Goal: Check status: Check status

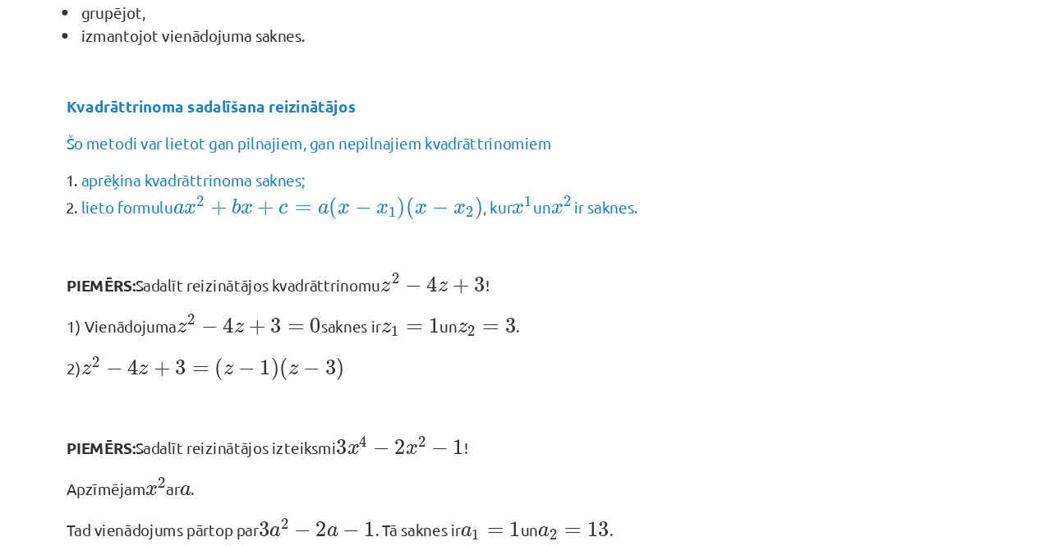
scroll to position [264, 0]
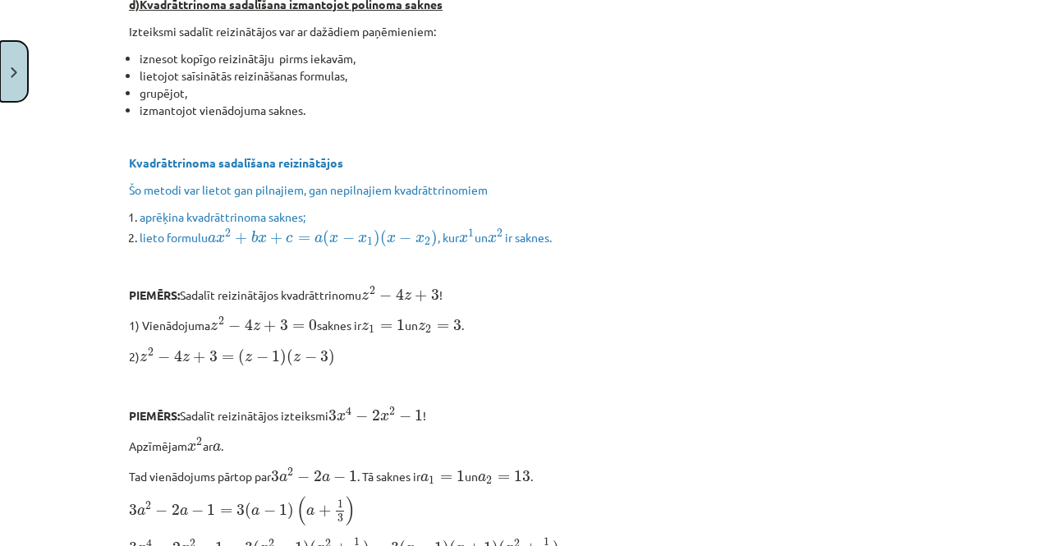
click at [0, 92] on button "Close" at bounding box center [14, 71] width 28 height 61
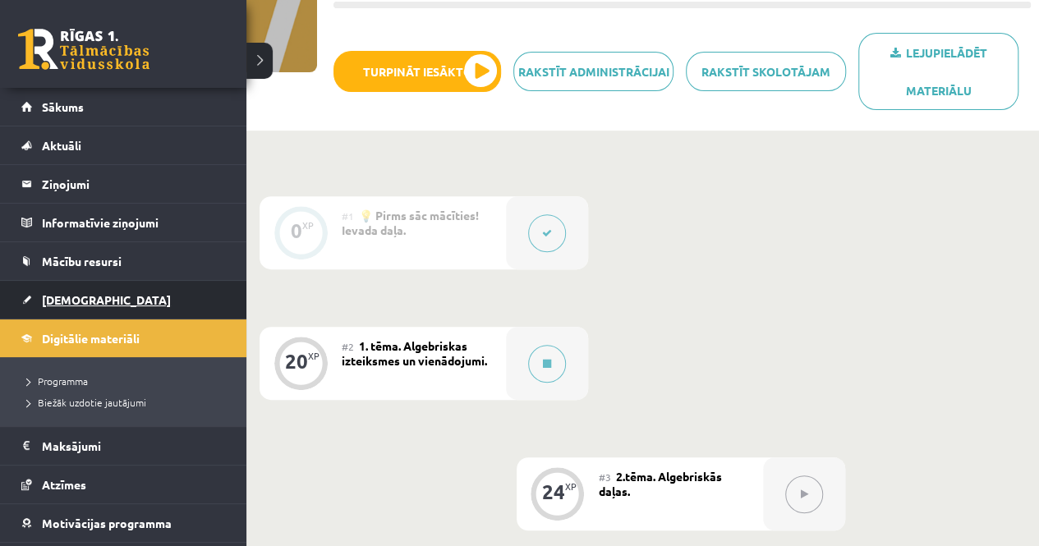
click at [73, 288] on link "[DEMOGRAPHIC_DATA]" at bounding box center [123, 300] width 205 height 38
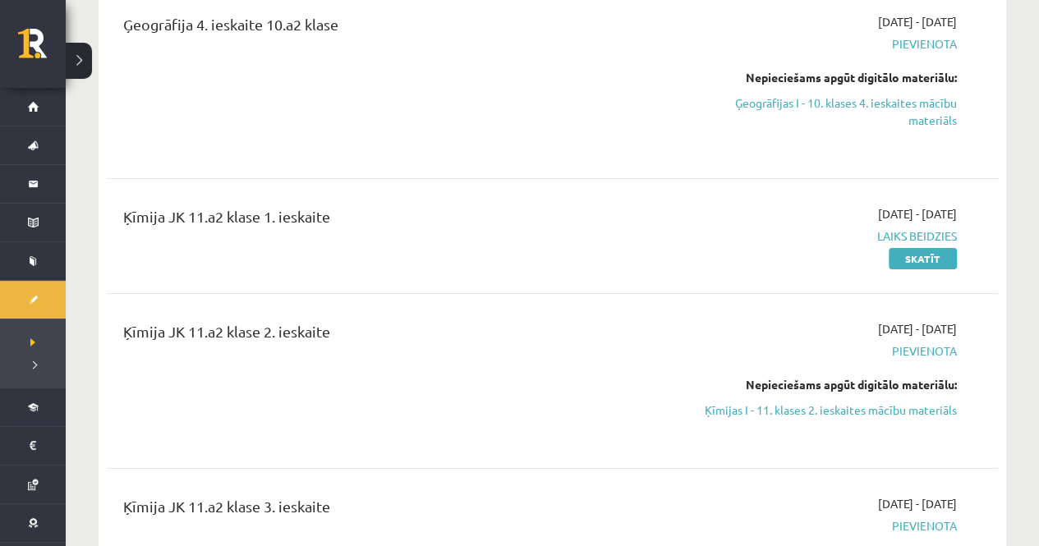
scroll to position [2616, 0]
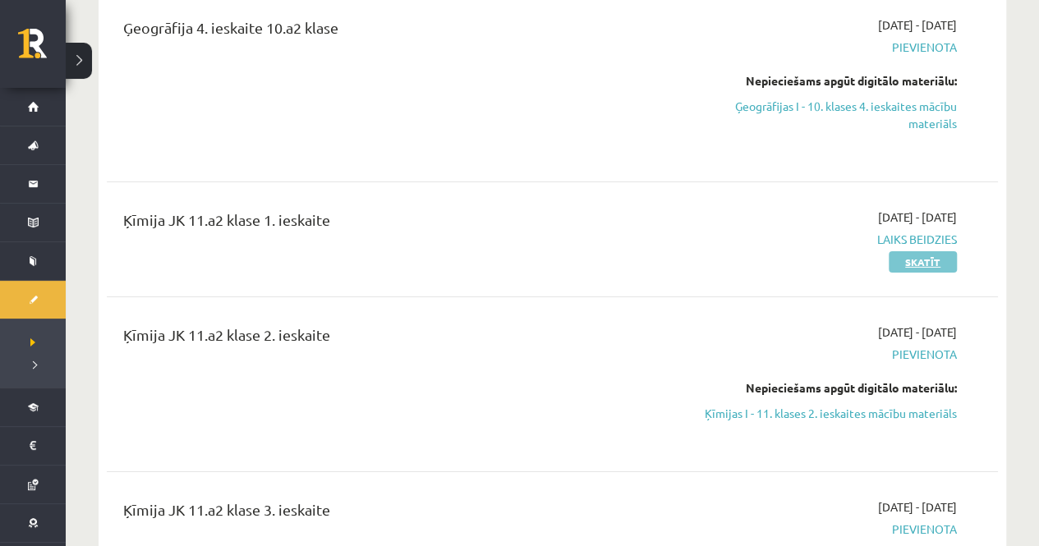
click at [922, 251] on link "Skatīt" at bounding box center [923, 261] width 68 height 21
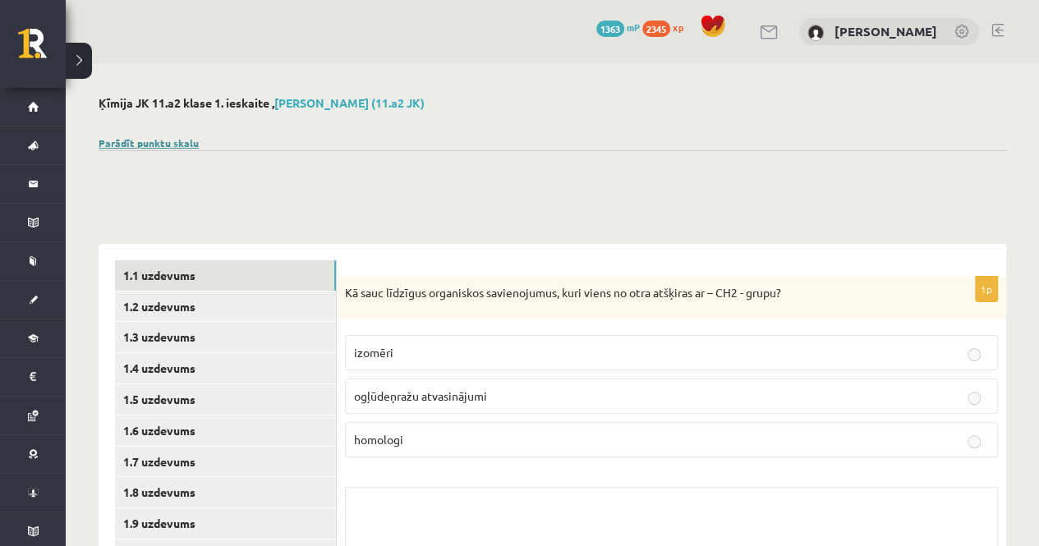
click at [149, 141] on link "Parādīt punktu skalu" at bounding box center [149, 142] width 100 height 13
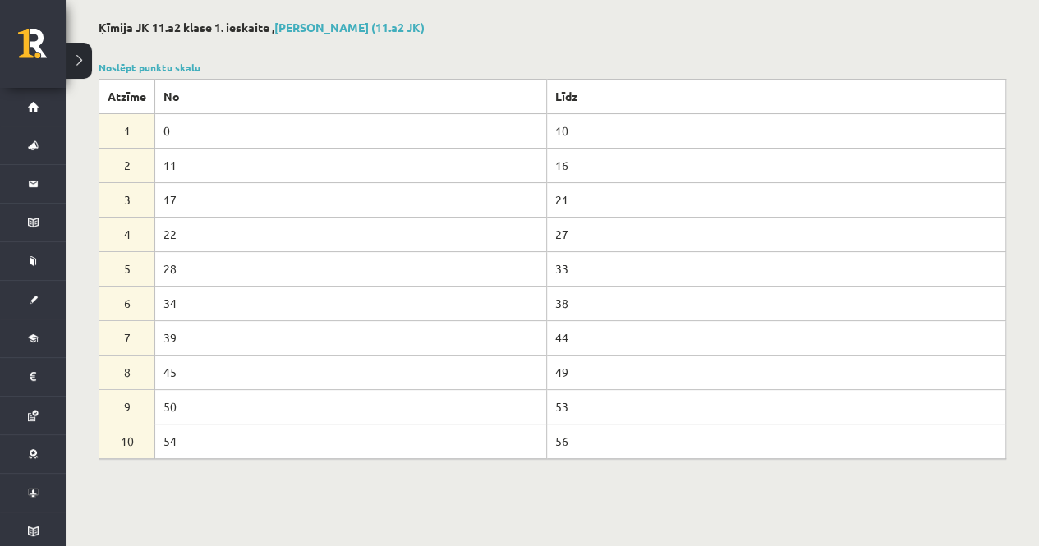
scroll to position [82, 0]
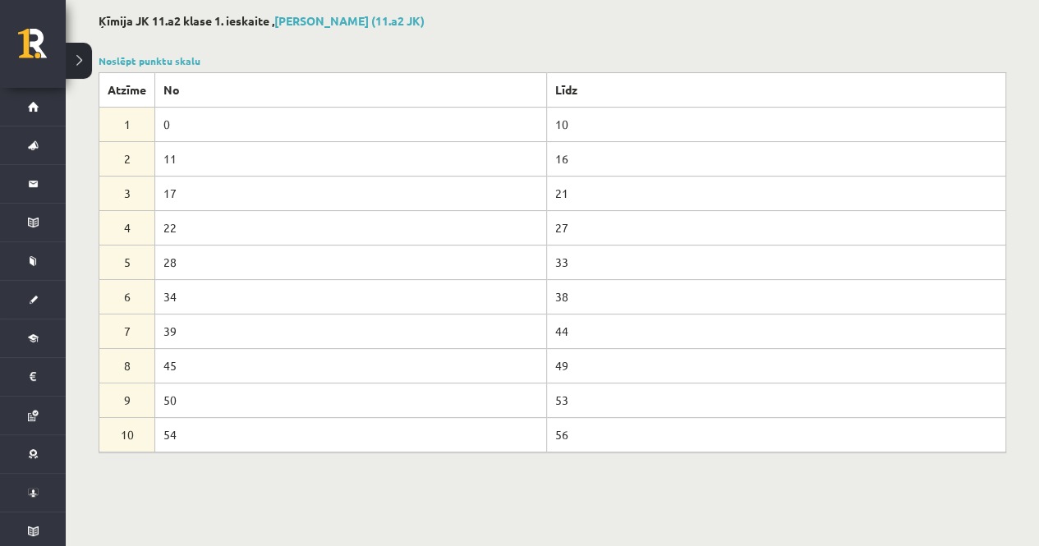
click at [149, 60] on link "Noslēpt punktu skalu" at bounding box center [150, 60] width 102 height 13
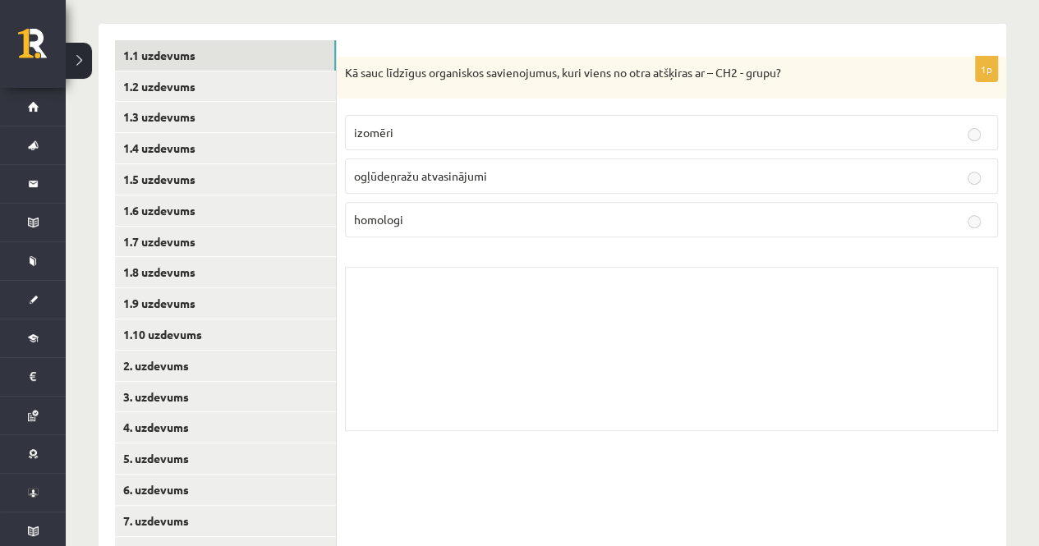
scroll to position [310, 0]
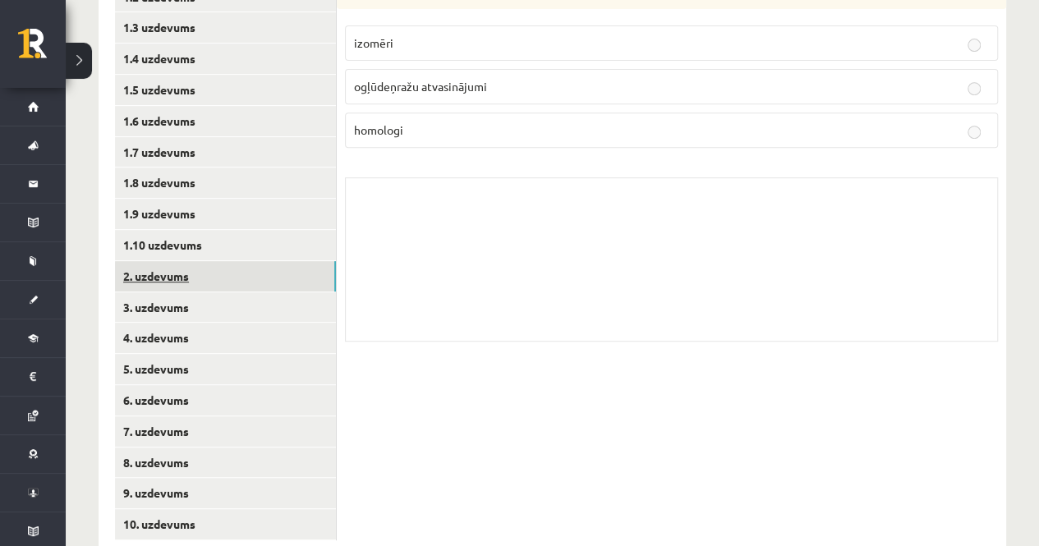
click at [228, 278] on link "2. uzdevums" at bounding box center [225, 276] width 221 height 30
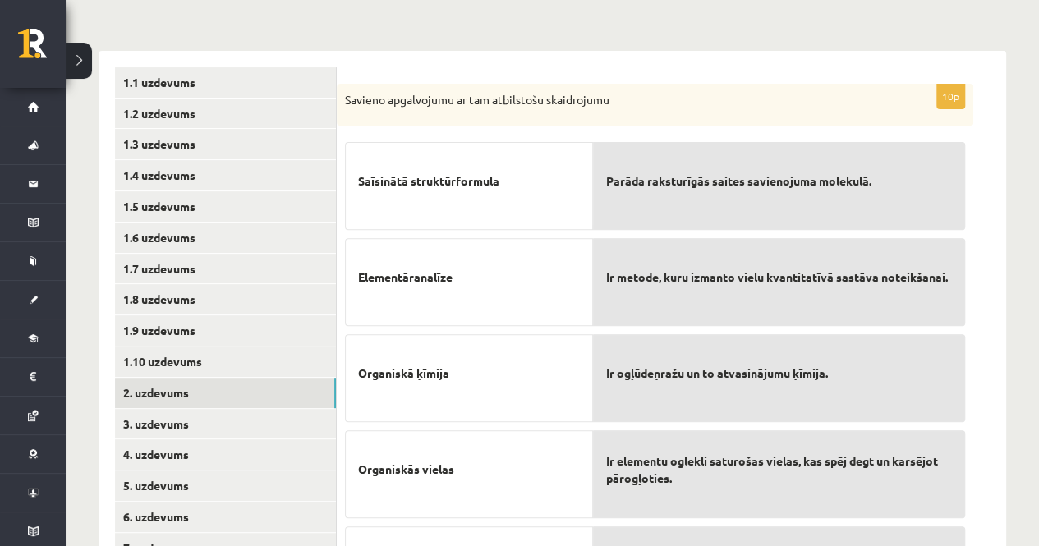
scroll to position [259, 0]
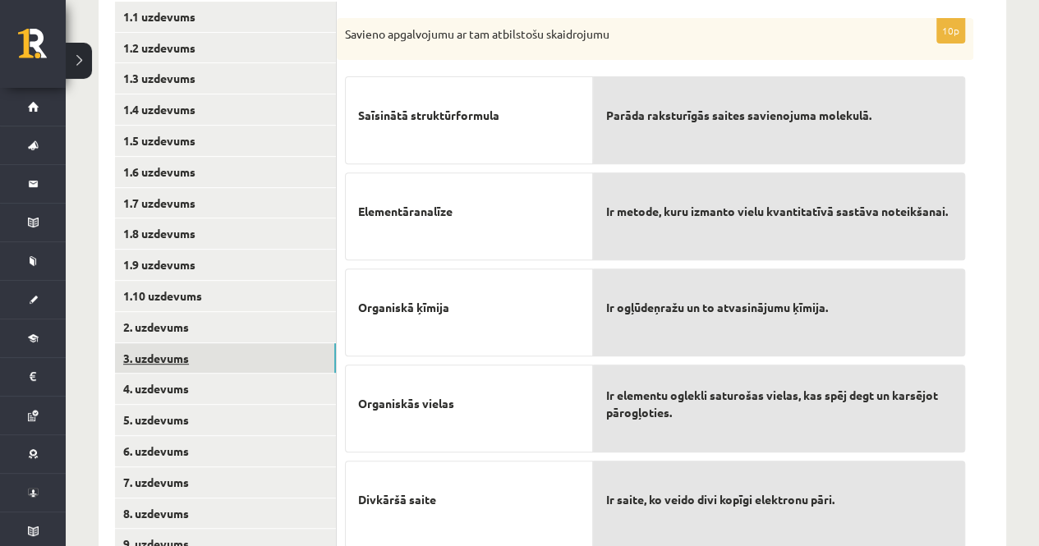
click at [201, 359] on link "3. uzdevums" at bounding box center [225, 358] width 221 height 30
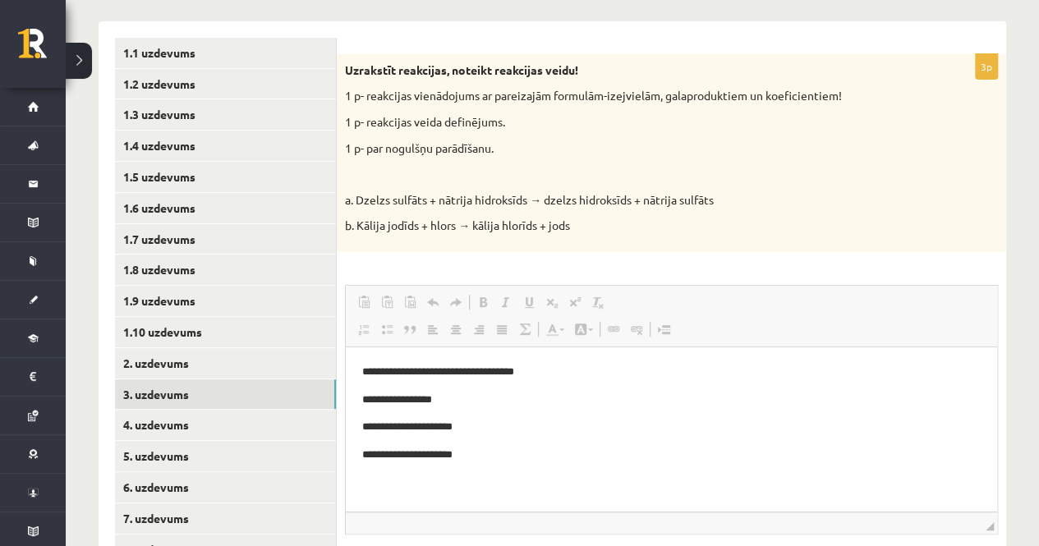
scroll to position [224, 0]
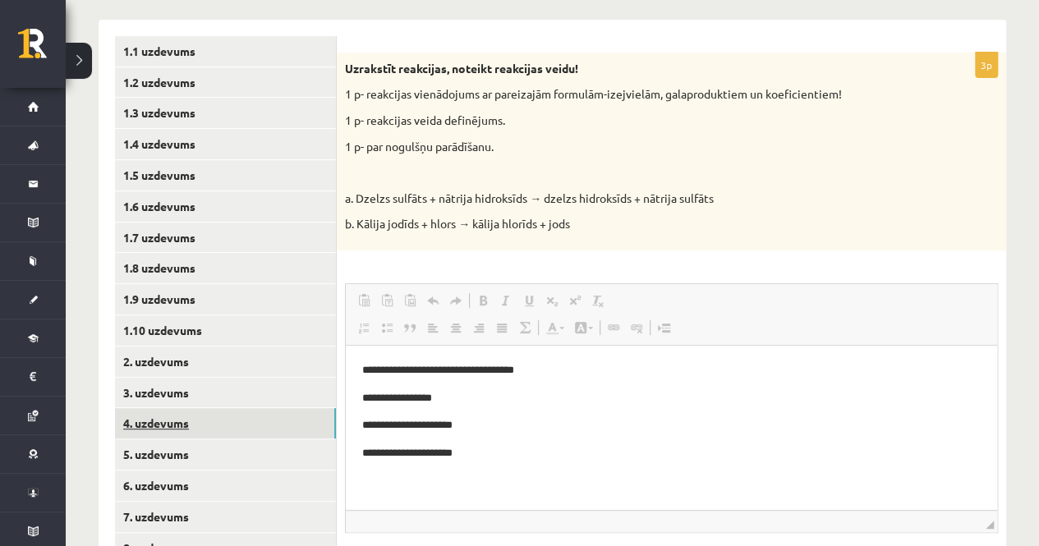
click at [318, 416] on link "4. uzdevums" at bounding box center [225, 423] width 221 height 30
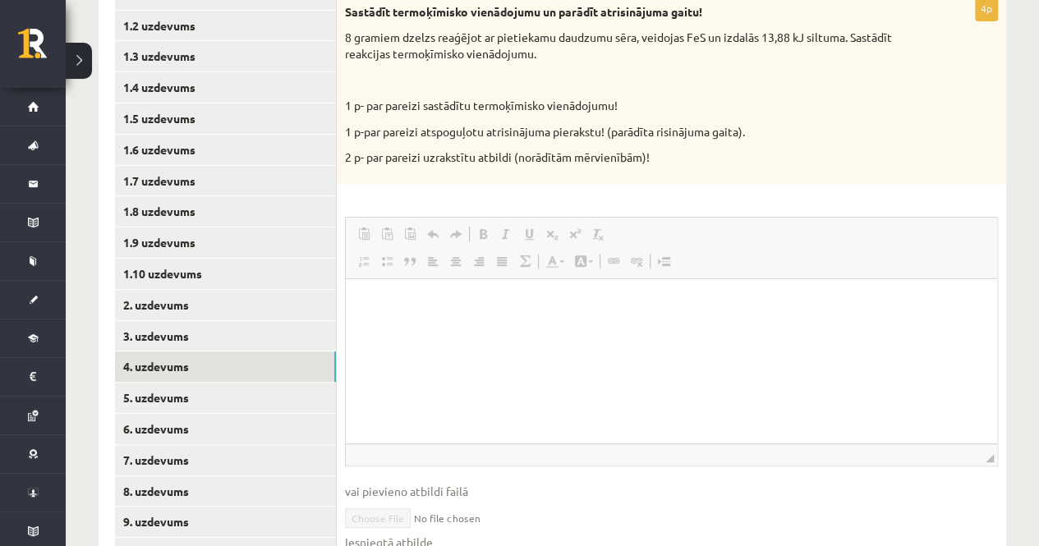
scroll to position [365, 0]
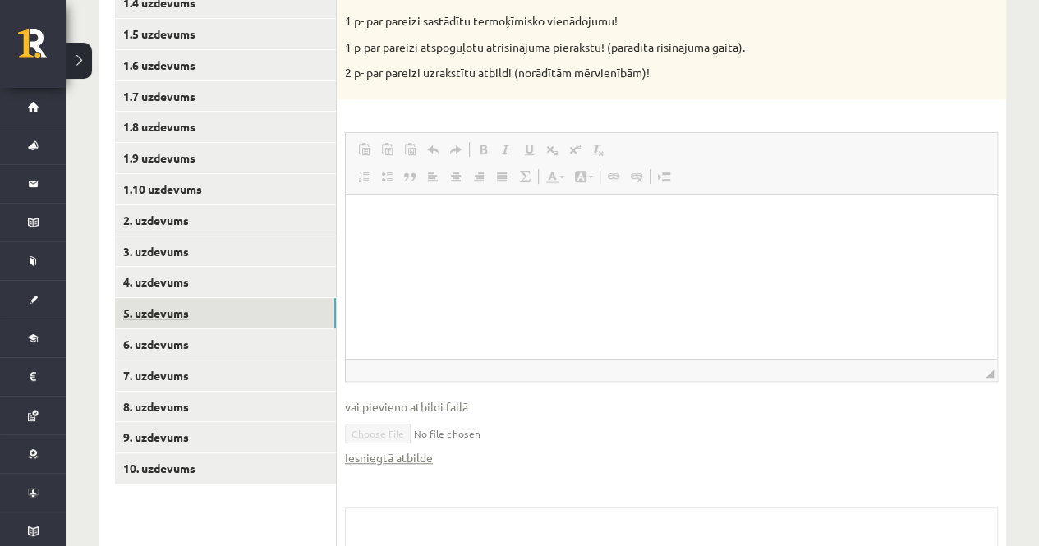
click at [223, 314] on link "5. uzdevums" at bounding box center [225, 313] width 221 height 30
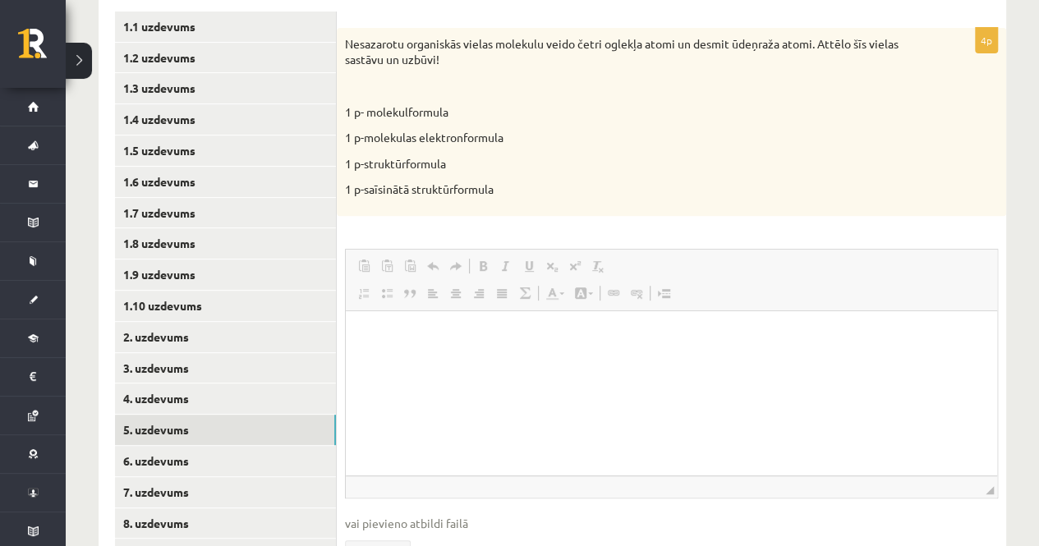
scroll to position [245, 0]
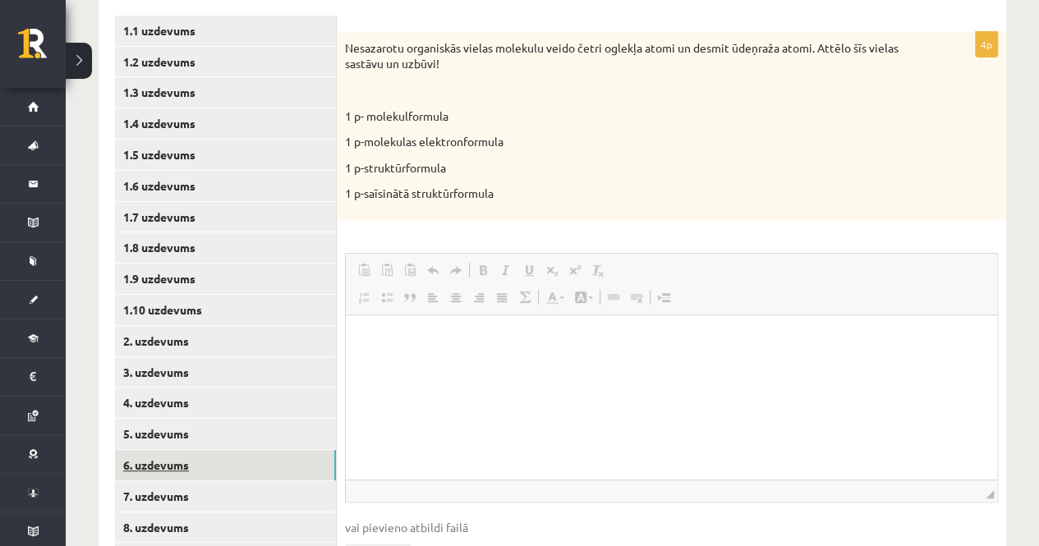
click at [274, 466] on link "6. uzdevums" at bounding box center [225, 465] width 221 height 30
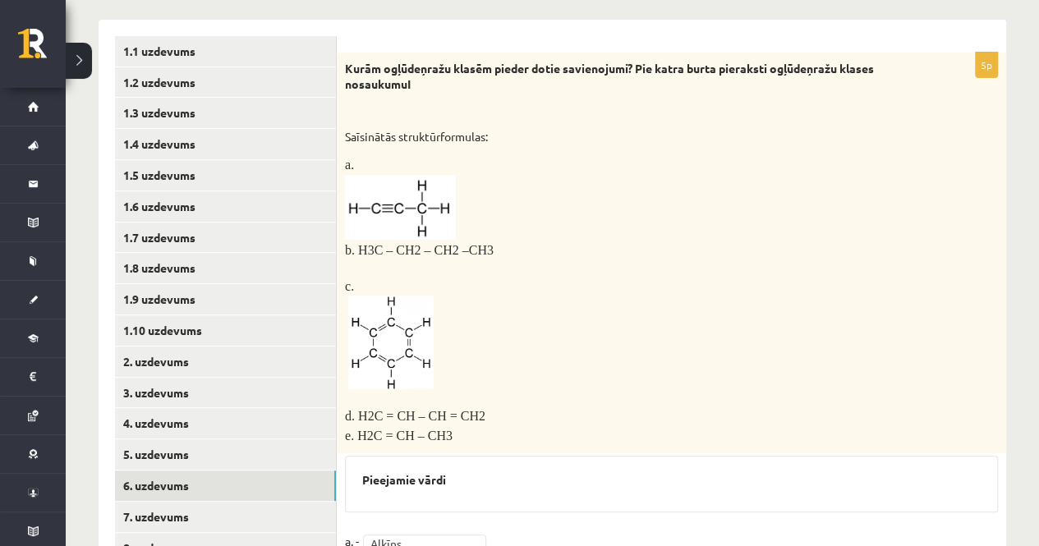
scroll to position [0, 0]
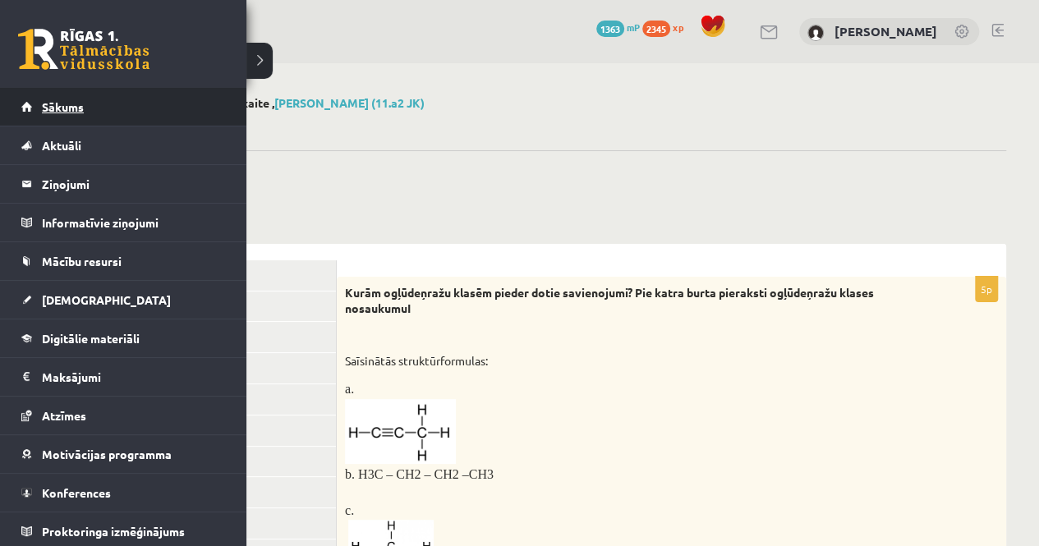
click at [36, 113] on link "Sākums" at bounding box center [123, 107] width 205 height 38
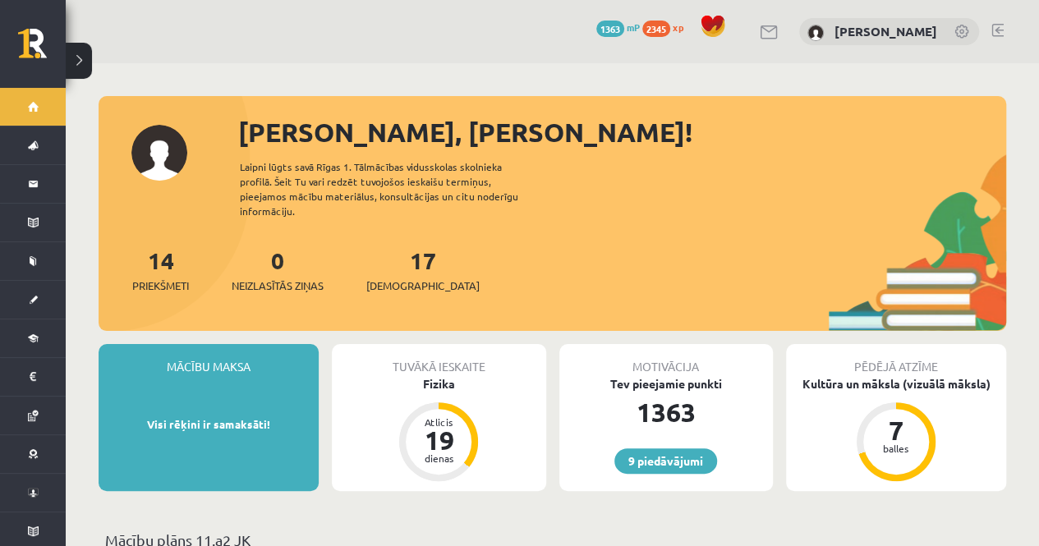
click at [1000, 32] on link at bounding box center [997, 30] width 12 height 13
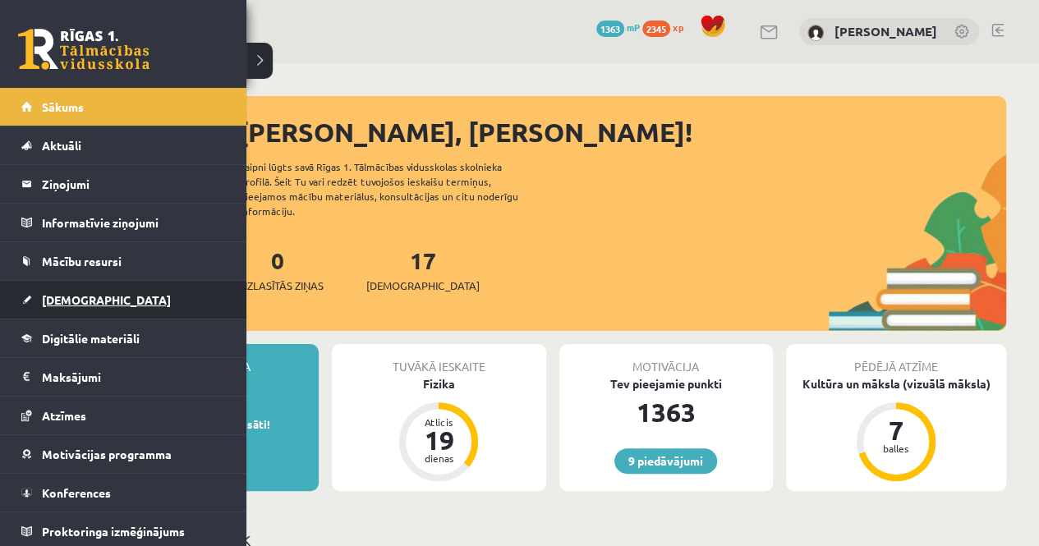
click at [61, 298] on span "[DEMOGRAPHIC_DATA]" at bounding box center [106, 299] width 129 height 15
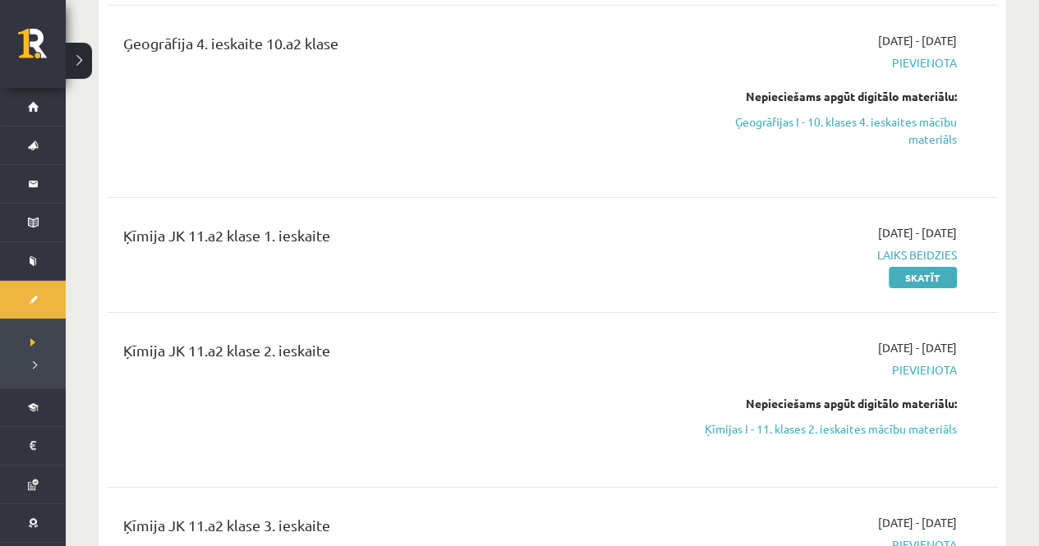
scroll to position [2572, 0]
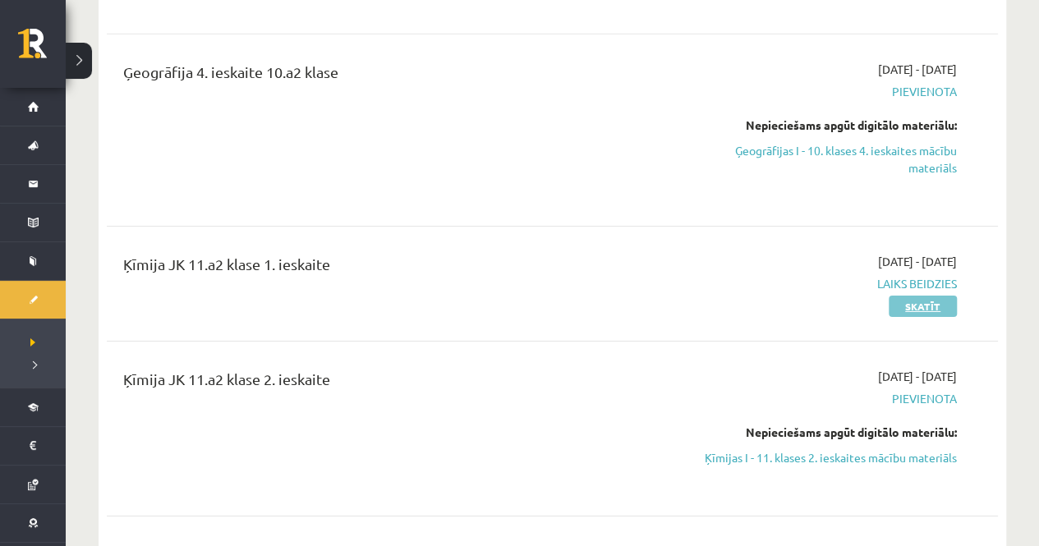
click at [926, 296] on link "Skatīt" at bounding box center [923, 306] width 68 height 21
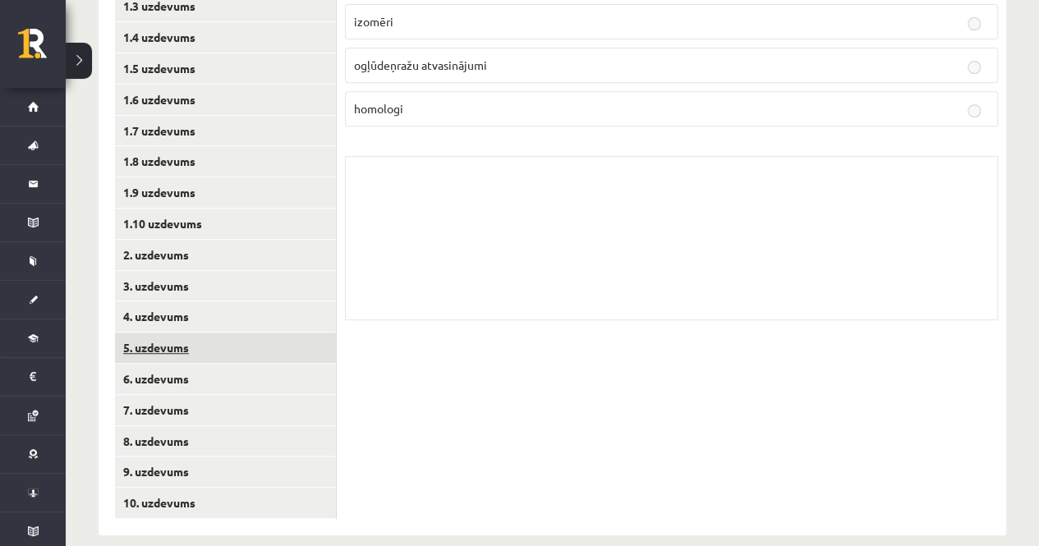
scroll to position [336, 0]
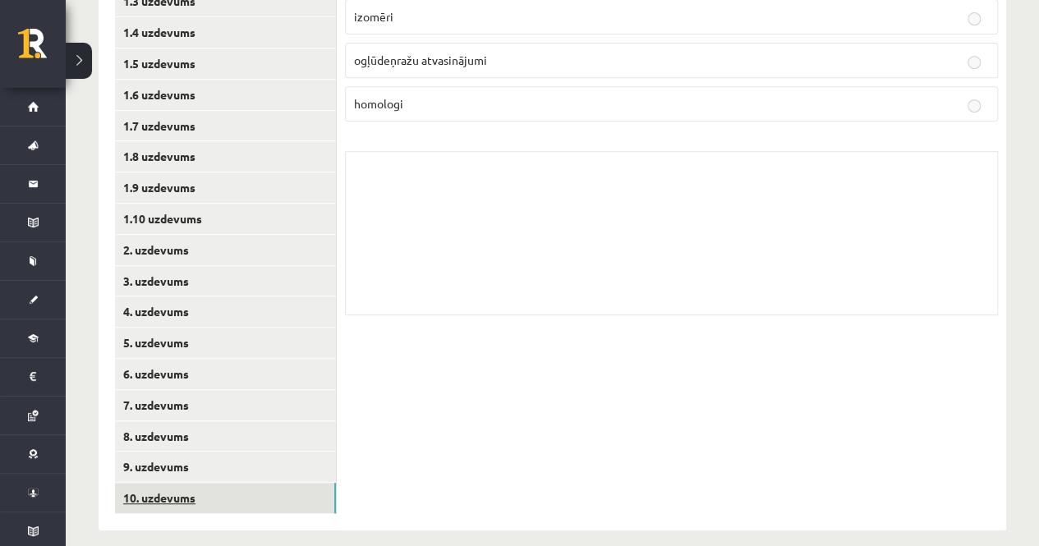
click at [169, 500] on link "10. uzdevums" at bounding box center [225, 498] width 221 height 30
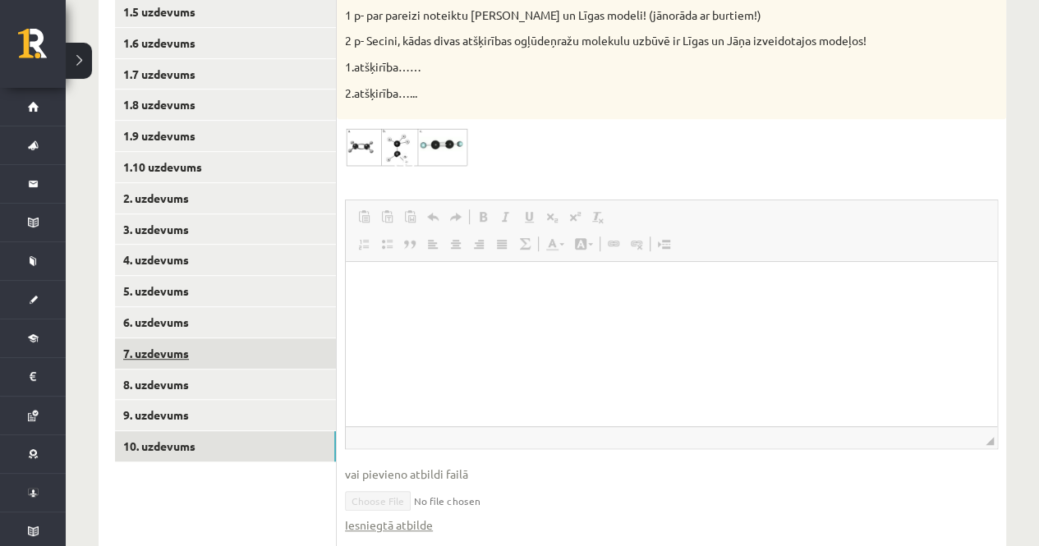
scroll to position [387, 0]
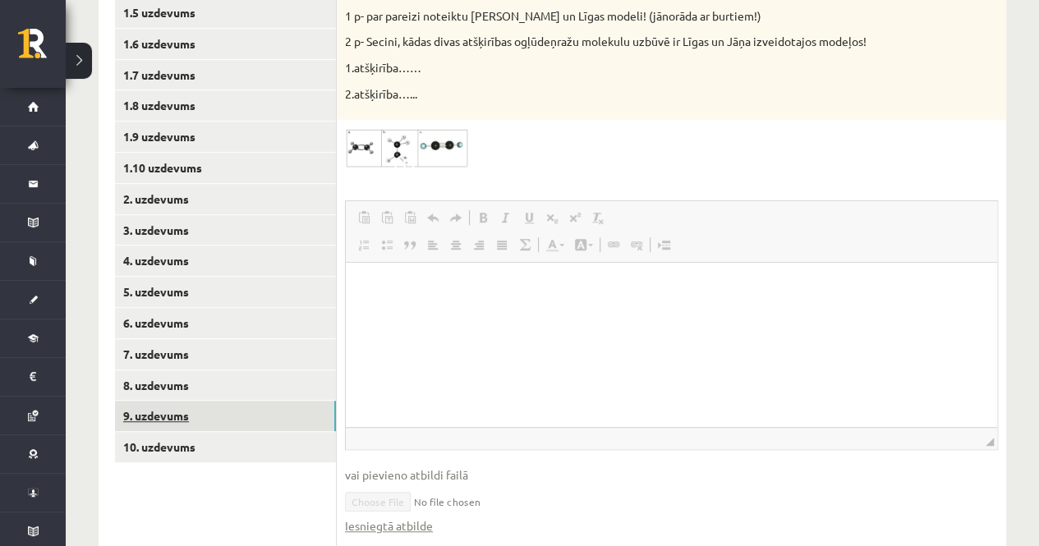
click at [187, 416] on link "9. uzdevums" at bounding box center [225, 416] width 221 height 30
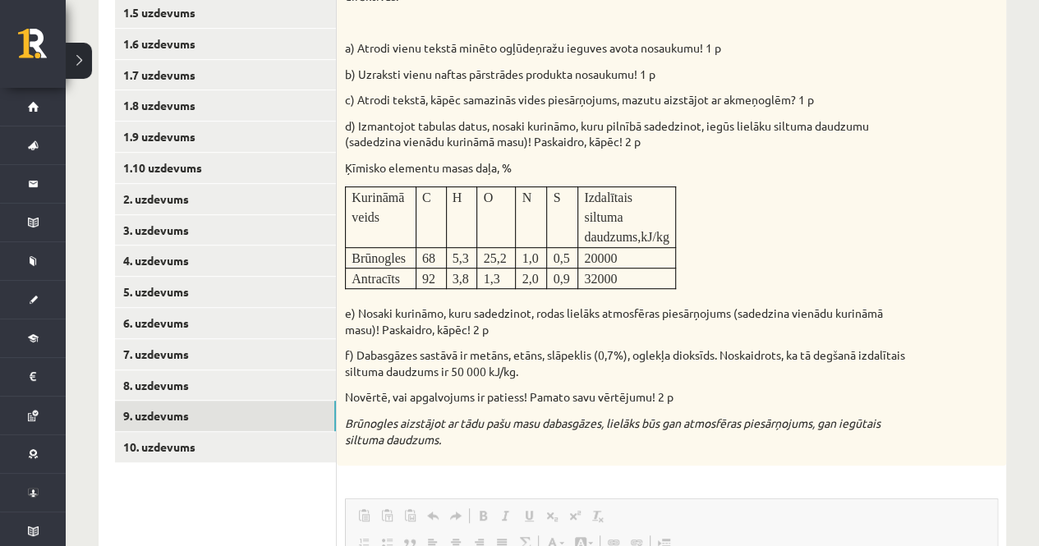
scroll to position [0, 0]
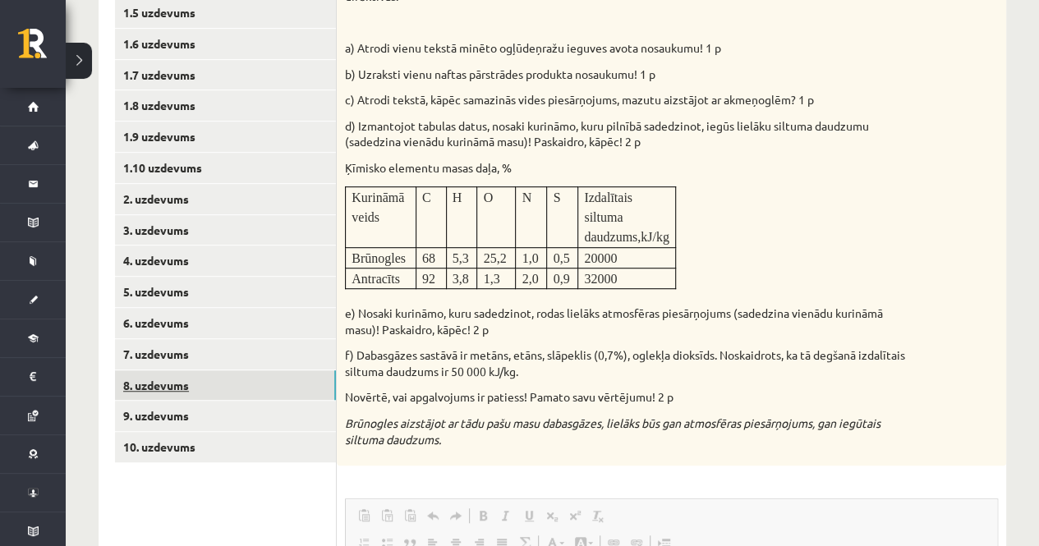
click at [246, 379] on link "8. uzdevums" at bounding box center [225, 385] width 221 height 30
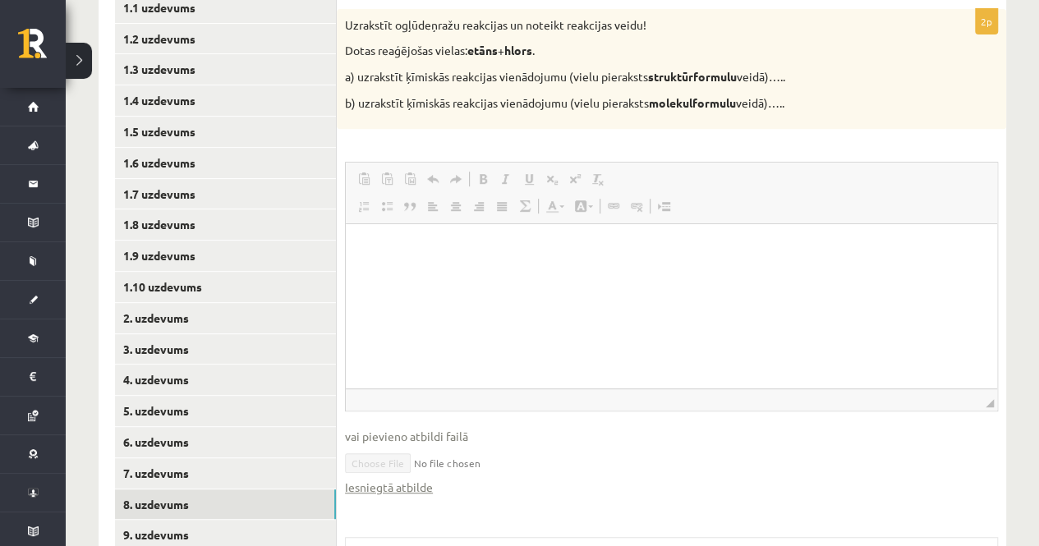
scroll to position [269, 0]
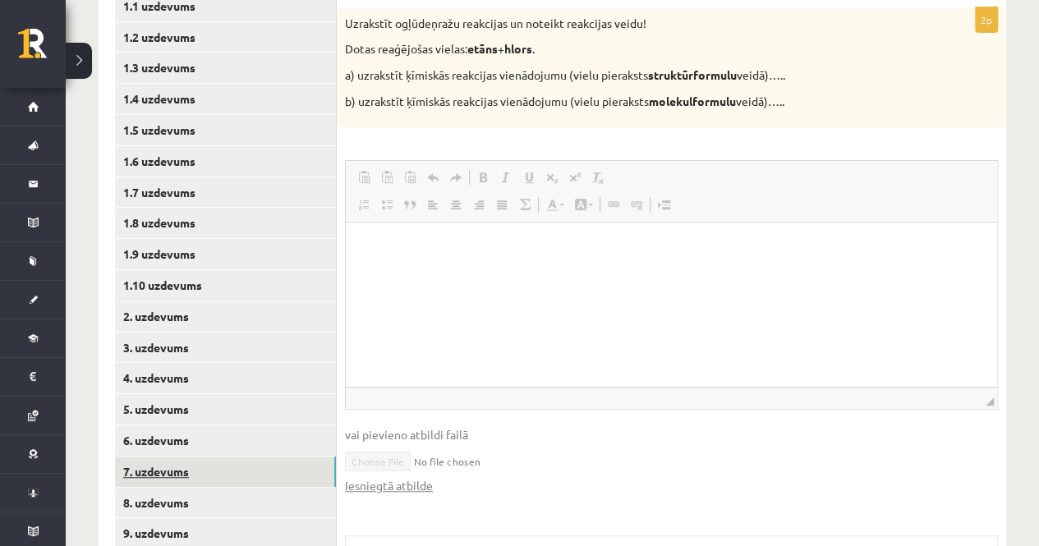
click at [168, 472] on link "7. uzdevums" at bounding box center [225, 472] width 221 height 30
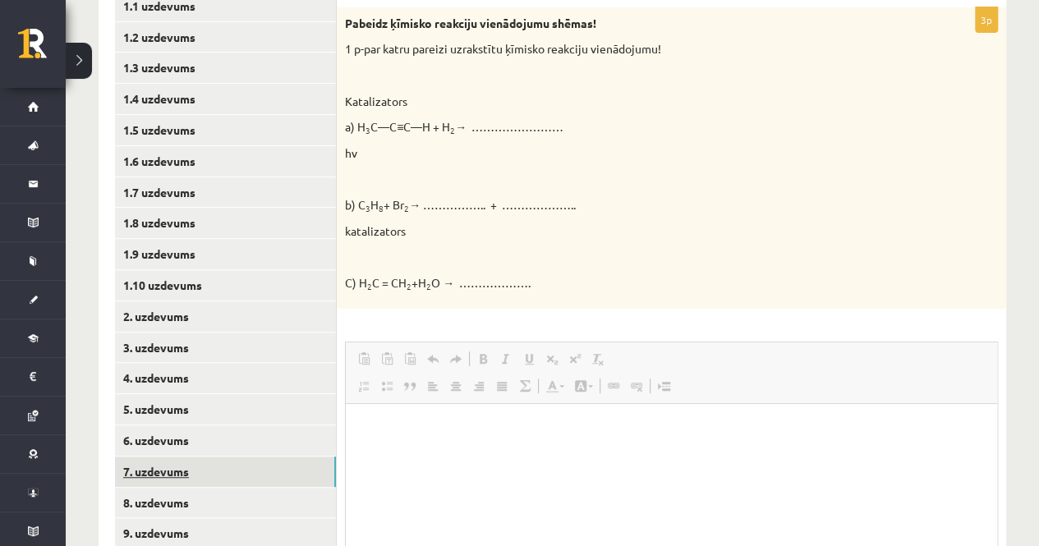
scroll to position [0, 0]
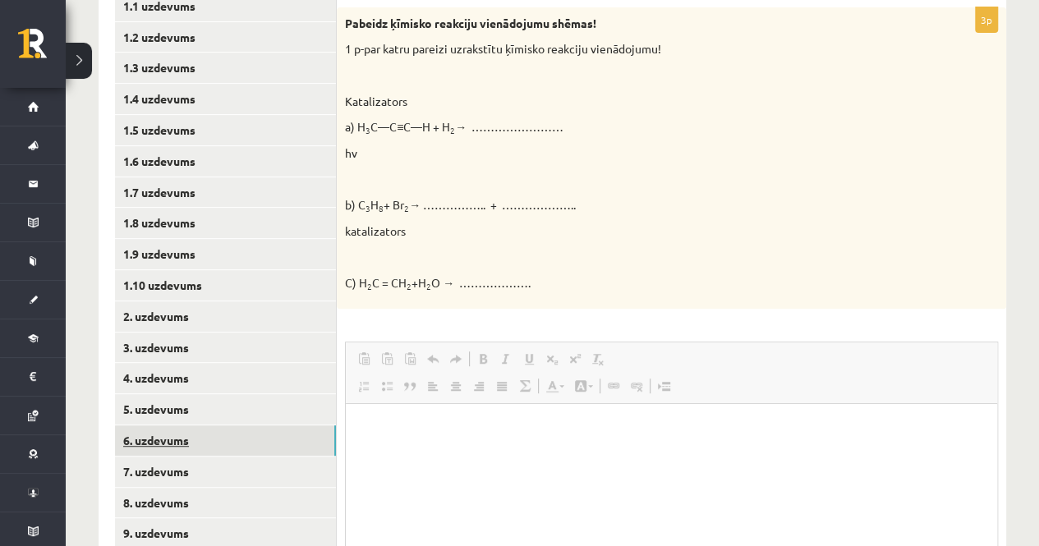
click at [196, 443] on link "6. uzdevums" at bounding box center [225, 440] width 221 height 30
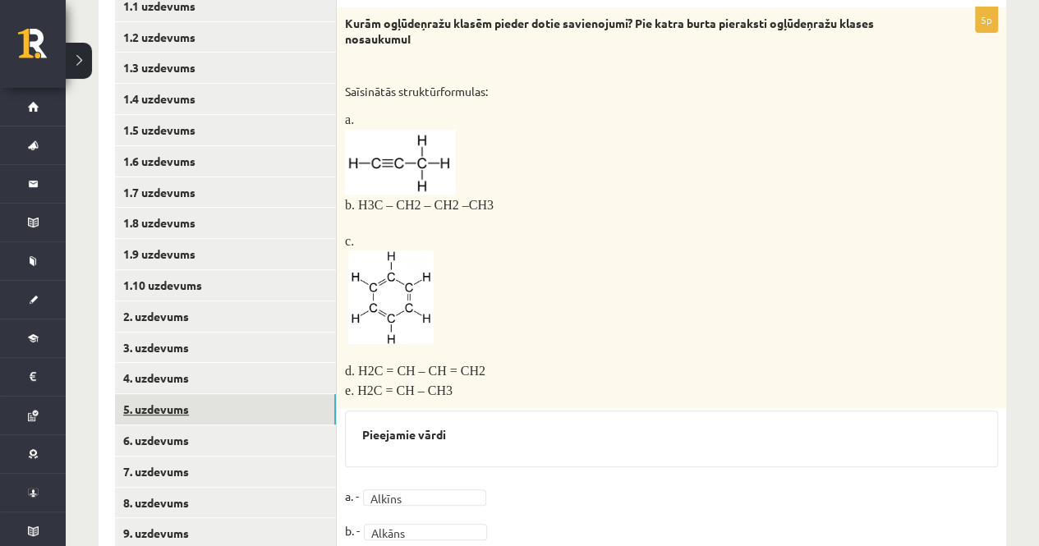
click at [219, 410] on link "5. uzdevums" at bounding box center [225, 409] width 221 height 30
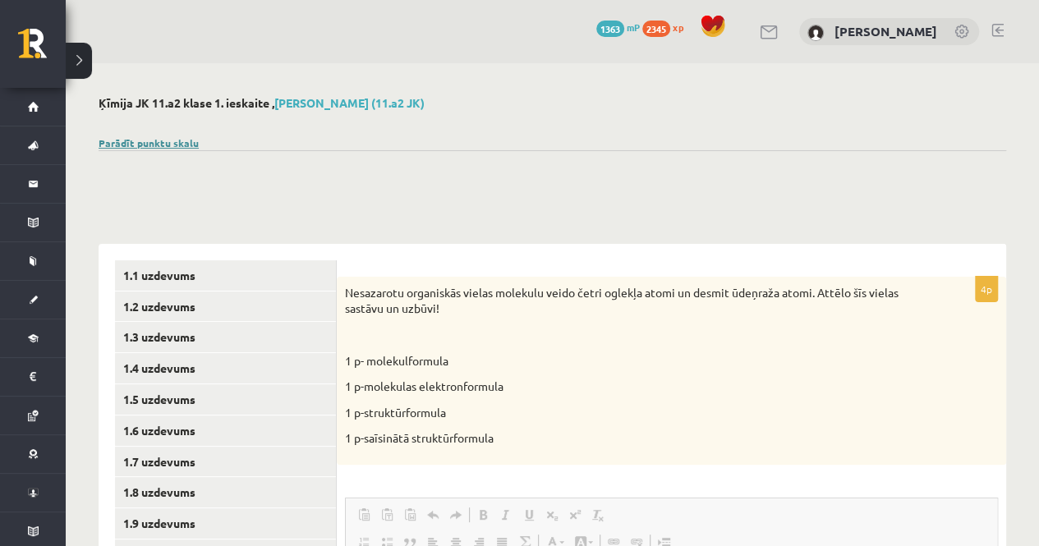
click at [135, 137] on link "Parādīt punktu skalu" at bounding box center [149, 142] width 100 height 13
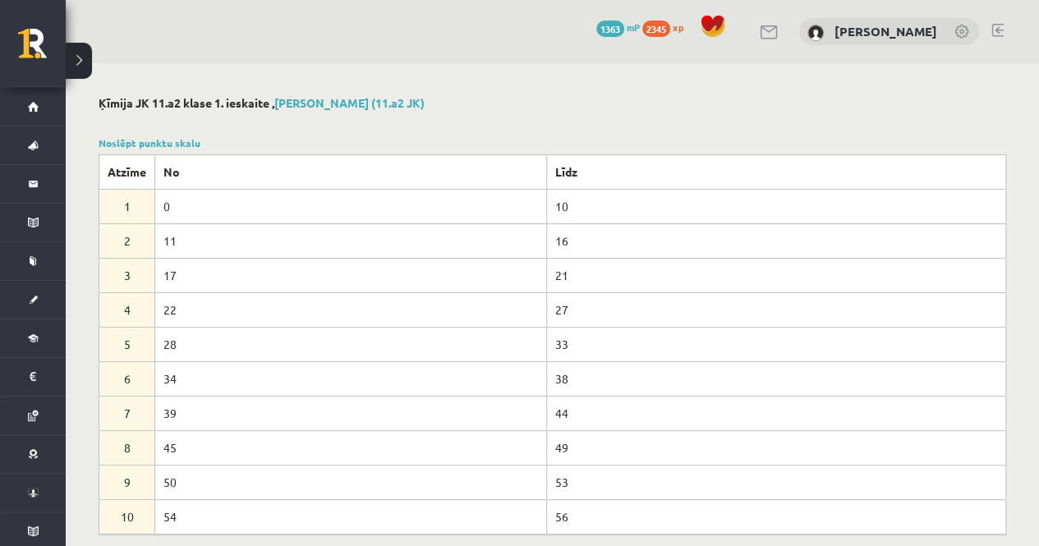
click at [994, 30] on link at bounding box center [997, 30] width 12 height 13
